Goal: Use online tool/utility

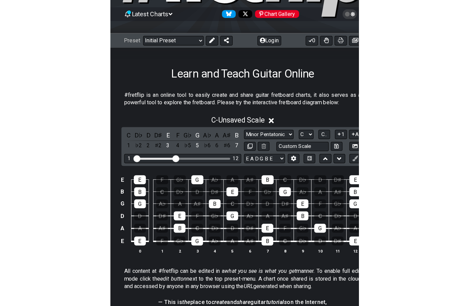
scroll to position [86, 0]
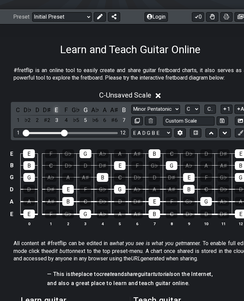
click at [57, 108] on div "E" at bounding box center [56, 109] width 9 height 9
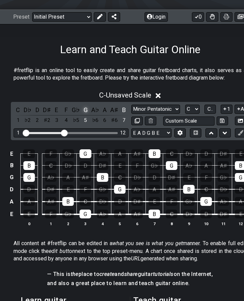
click at [84, 107] on div "G" at bounding box center [85, 109] width 9 height 9
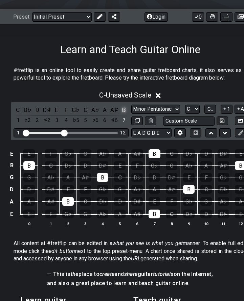
click at [123, 107] on div "B" at bounding box center [124, 109] width 9 height 9
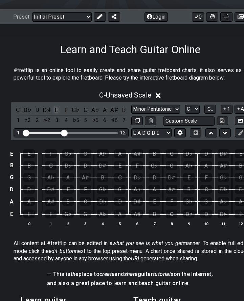
click at [55, 111] on div "E" at bounding box center [56, 109] width 9 height 9
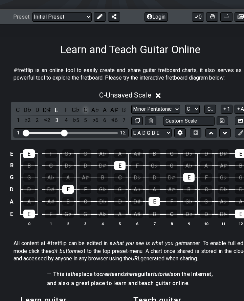
click at [84, 109] on div "G" at bounding box center [85, 109] width 9 height 9
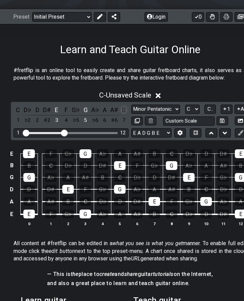
click at [124, 108] on div "B" at bounding box center [124, 109] width 9 height 9
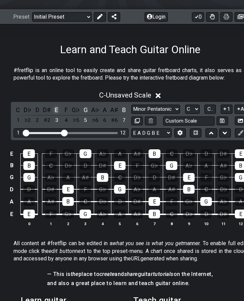
click at [56, 109] on div "E" at bounding box center [56, 109] width 9 height 9
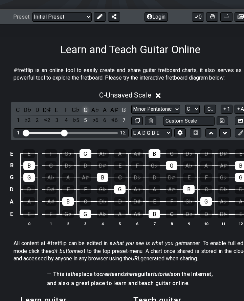
click at [84, 109] on div "G" at bounding box center [85, 109] width 9 height 9
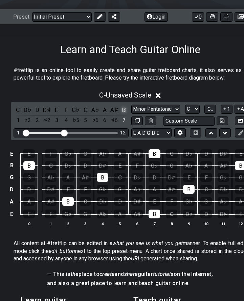
click at [120, 111] on div "B" at bounding box center [124, 109] width 9 height 9
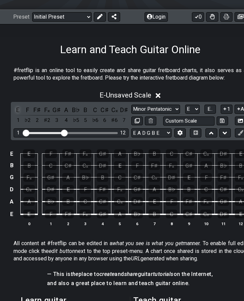
click at [19, 110] on div "E" at bounding box center [18, 109] width 9 height 9
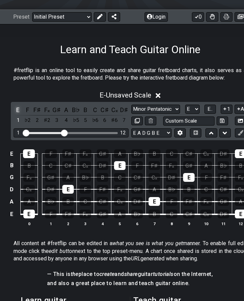
click at [20, 111] on div "E" at bounding box center [18, 109] width 9 height 9
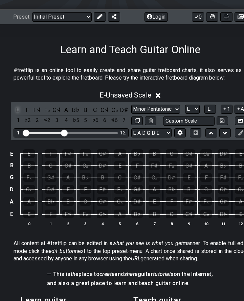
click at [19, 109] on div "E" at bounding box center [18, 109] width 9 height 9
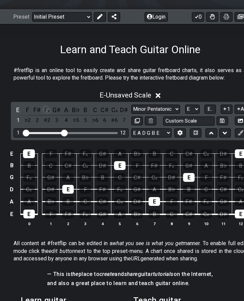
click at [45, 108] on div "F𝄪" at bounding box center [47, 109] width 9 height 9
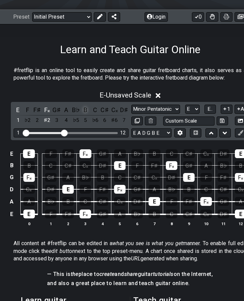
click at [84, 108] on div "B" at bounding box center [85, 109] width 9 height 9
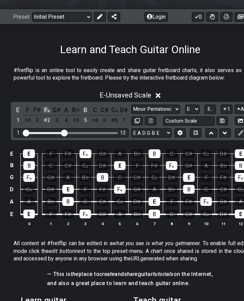
click at [45, 109] on div "F𝄪" at bounding box center [47, 109] width 9 height 9
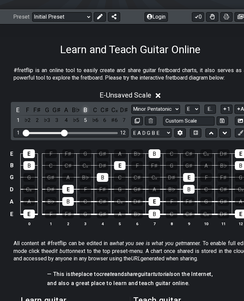
click at [86, 108] on div "B" at bounding box center [85, 109] width 9 height 9
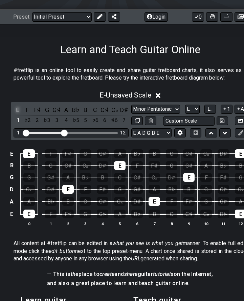
click at [17, 108] on div "E" at bounding box center [18, 109] width 9 height 9
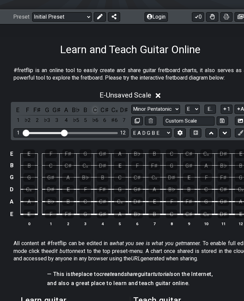
click at [94, 111] on div "C" at bounding box center [95, 109] width 9 height 9
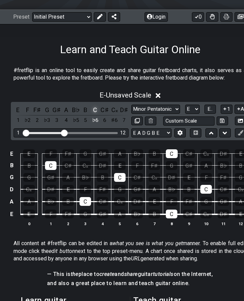
click at [94, 111] on div "C" at bounding box center [95, 109] width 9 height 9
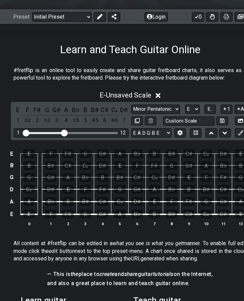
click at [94, 111] on div "B♯" at bounding box center [95, 109] width 9 height 9
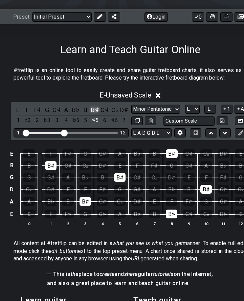
click at [93, 110] on div "B♯" at bounding box center [95, 109] width 9 height 9
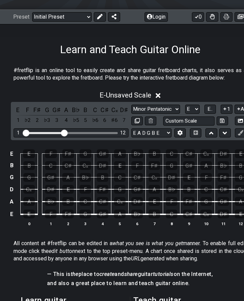
select select "C"
click at [17, 109] on div "C" at bounding box center [18, 109] width 9 height 9
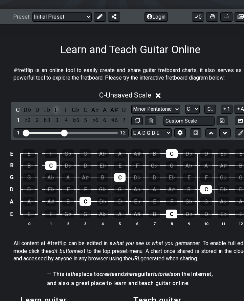
click at [55, 108] on div "E" at bounding box center [56, 109] width 9 height 9
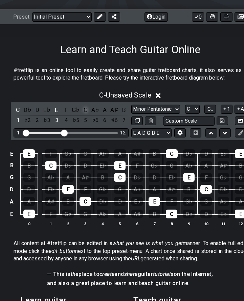
click at [86, 108] on div "G" at bounding box center [85, 109] width 9 height 9
